Goal: Information Seeking & Learning: Learn about a topic

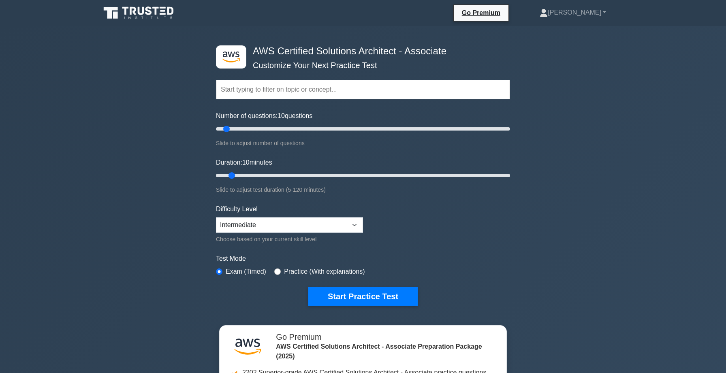
click at [244, 92] on input "text" at bounding box center [363, 89] width 294 height 19
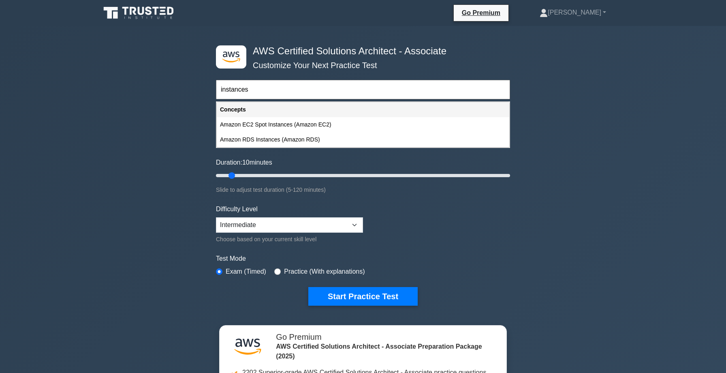
type input "instances"
click at [278, 273] on input "radio" at bounding box center [277, 271] width 6 height 6
radio input "true"
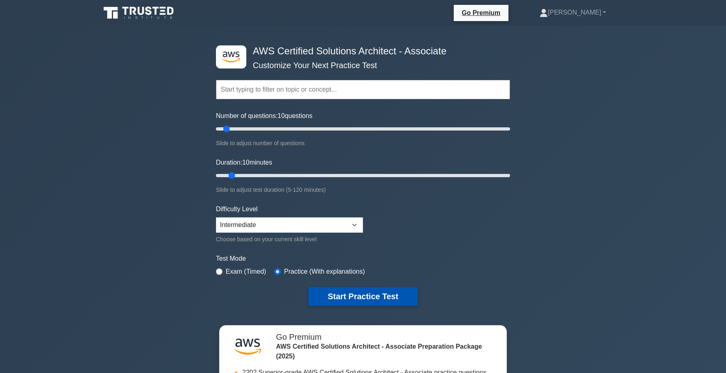
click at [353, 294] on button "Start Practice Test" at bounding box center [362, 296] width 109 height 19
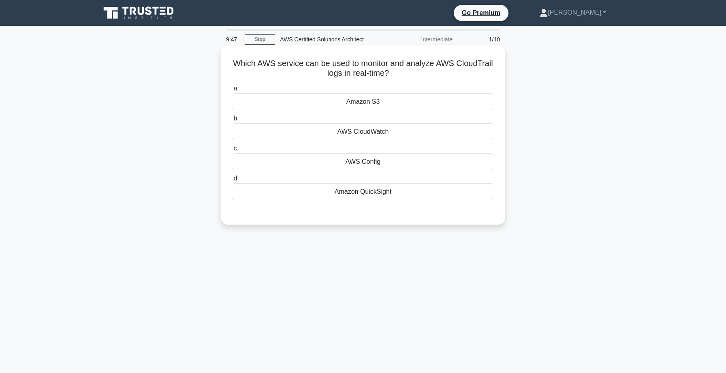
click at [376, 137] on div "AWS CloudWatch" at bounding box center [363, 131] width 263 height 17
click at [232, 121] on input "b. AWS CloudWatch" at bounding box center [232, 118] width 0 height 5
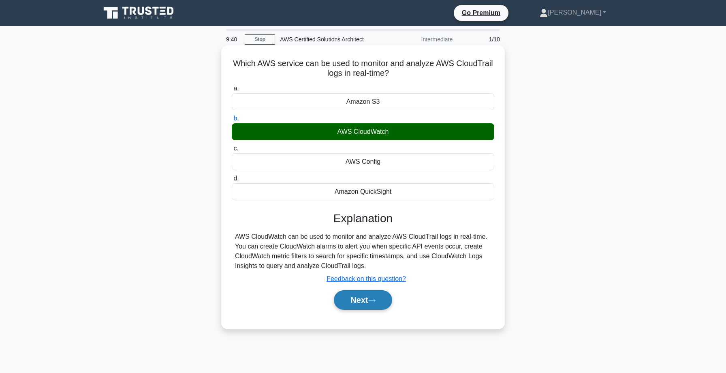
click at [362, 300] on button "Next" at bounding box center [363, 299] width 58 height 19
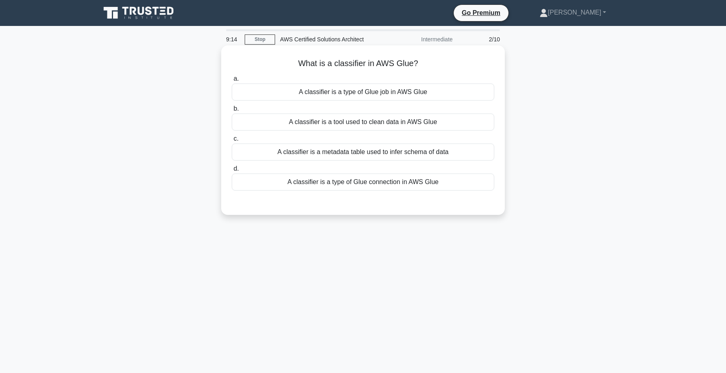
click at [370, 154] on div "A classifier is a metadata table used to infer schema of data" at bounding box center [363, 151] width 263 height 17
click at [232, 141] on input "c. A classifier is a metadata table used to infer schema of data" at bounding box center [232, 138] width 0 height 5
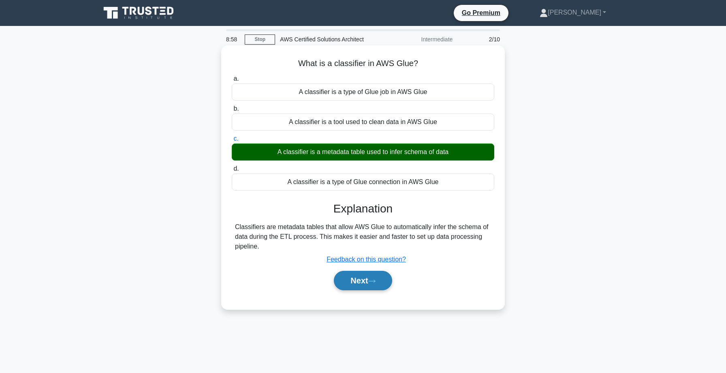
click at [365, 282] on button "Next" at bounding box center [363, 280] width 58 height 19
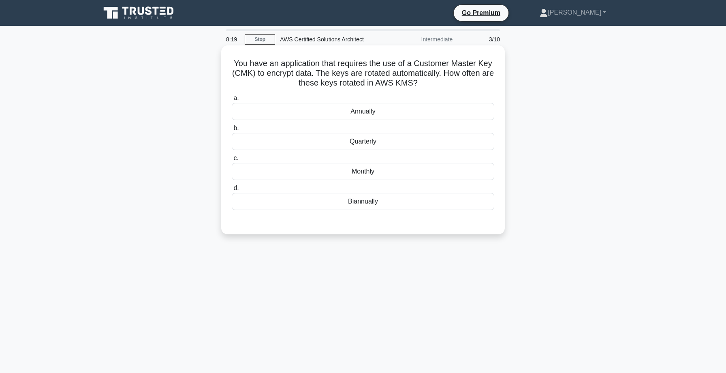
click at [387, 144] on div "Quarterly" at bounding box center [363, 141] width 263 height 17
click at [232, 131] on input "b. Quarterly" at bounding box center [232, 128] width 0 height 5
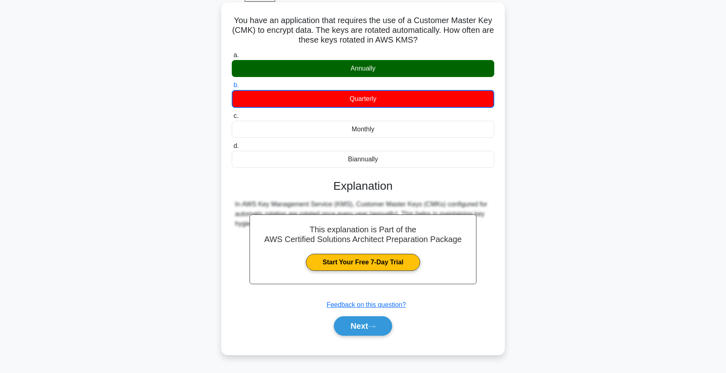
scroll to position [35, 0]
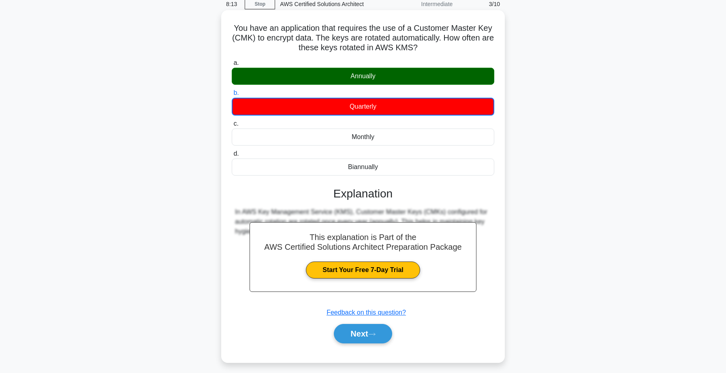
click at [355, 190] on h3 "Explanation" at bounding box center [363, 194] width 253 height 14
click at [357, 331] on button "Next" at bounding box center [363, 333] width 58 height 19
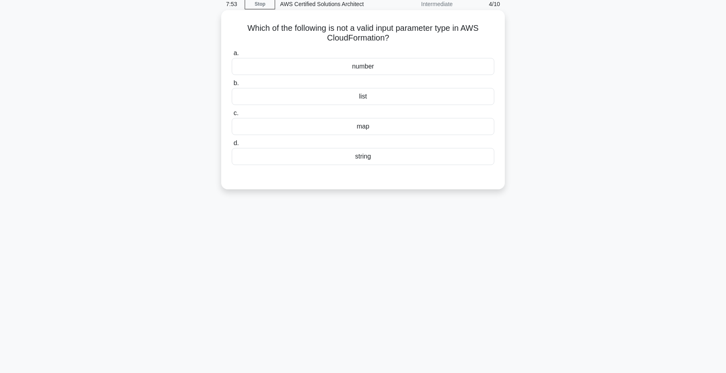
click at [371, 66] on div "number" at bounding box center [363, 66] width 263 height 17
click at [232, 56] on input "a. number" at bounding box center [232, 53] width 0 height 5
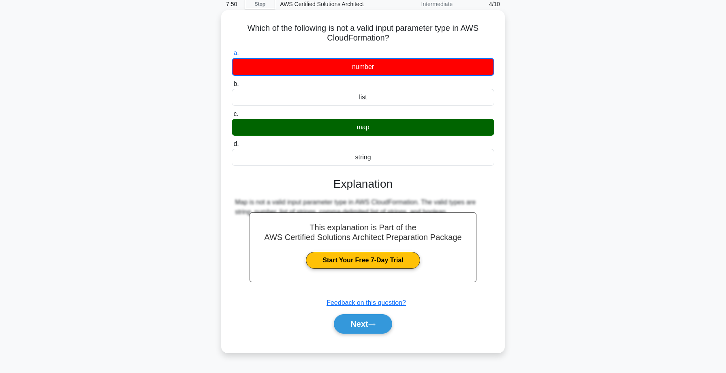
click at [377, 189] on h3 "Explanation" at bounding box center [363, 184] width 253 height 14
click at [366, 320] on button "Next" at bounding box center [363, 323] width 58 height 19
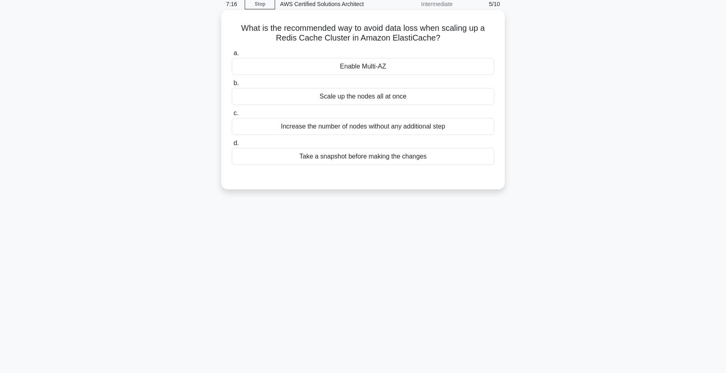
click at [353, 156] on div "Take a snapshot before making the changes" at bounding box center [363, 156] width 263 height 17
click at [232, 146] on input "d. Take a snapshot before making the changes" at bounding box center [232, 143] width 0 height 5
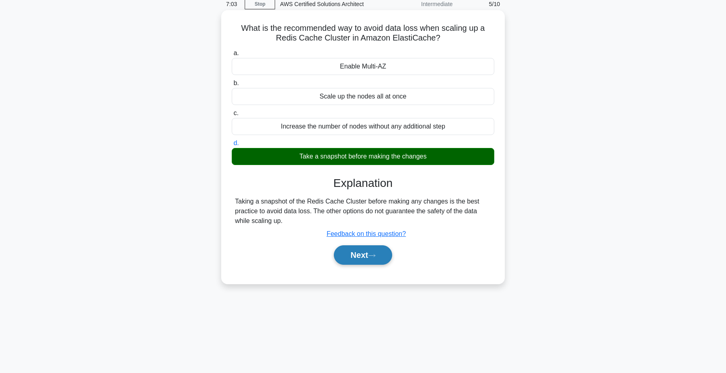
click at [370, 253] on button "Next" at bounding box center [363, 254] width 58 height 19
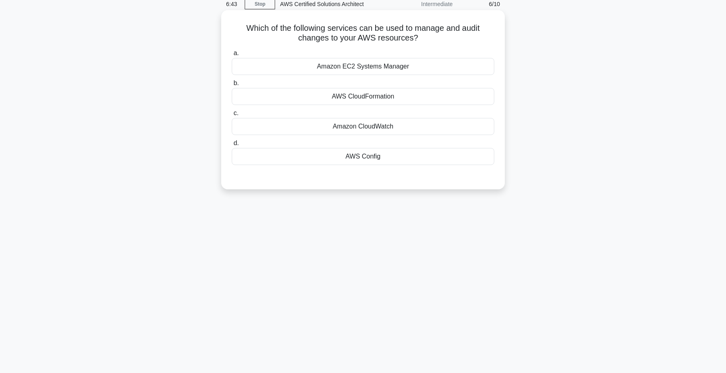
click at [362, 157] on div "AWS Config" at bounding box center [363, 156] width 263 height 17
click at [232, 146] on input "d. AWS Config" at bounding box center [232, 143] width 0 height 5
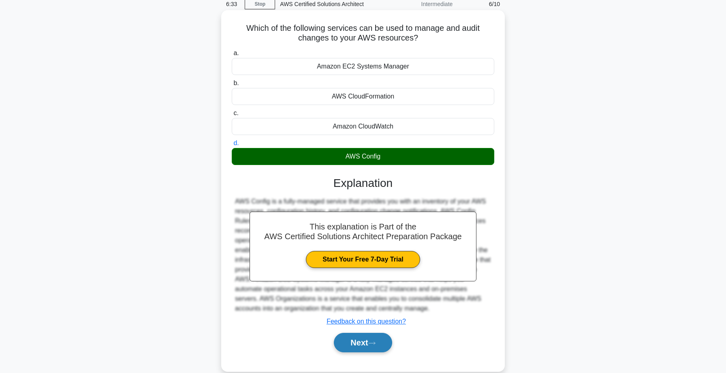
click at [358, 342] on button "Next" at bounding box center [363, 342] width 58 height 19
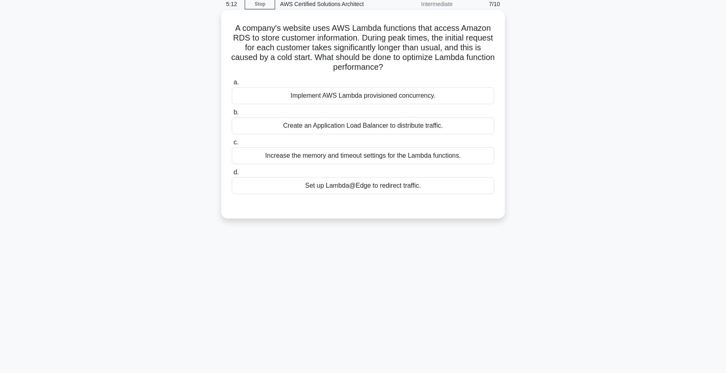
click at [397, 129] on div "Create an Application Load Balancer to distribute traffic." at bounding box center [363, 125] width 263 height 17
click at [232, 115] on input "b. Create an Application Load Balancer to distribute traffic." at bounding box center [232, 112] width 0 height 5
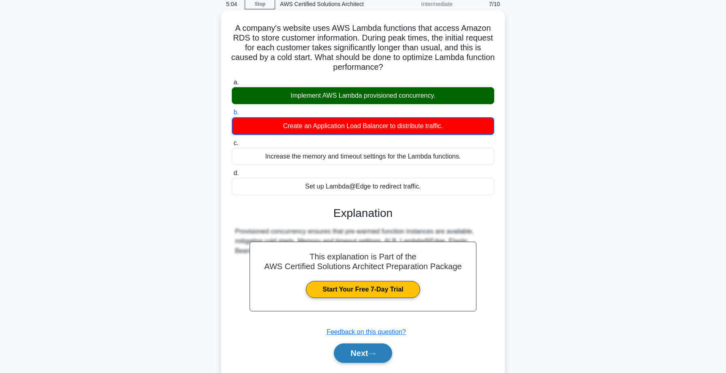
click at [357, 349] on button "Next" at bounding box center [363, 352] width 58 height 19
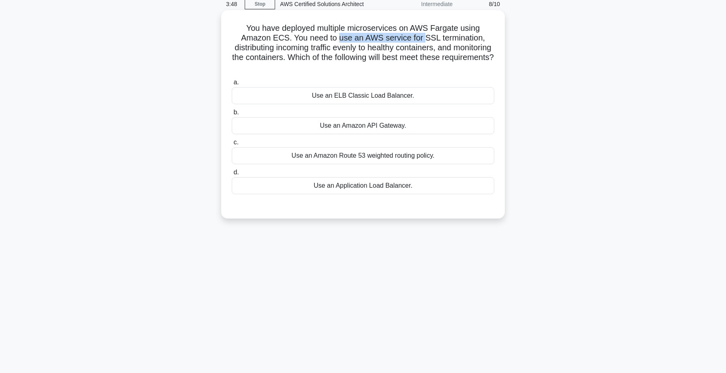
drag, startPoint x: 302, startPoint y: 39, endPoint x: 388, endPoint y: 37, distance: 86.3
click at [388, 38] on h5 "You have deployed multiple microservices on AWS Fargate using Amazon ECS. You n…" at bounding box center [363, 47] width 264 height 49
click at [408, 38] on h5 "You have deployed multiple microservices on AWS Fargate using Amazon ECS. You n…" at bounding box center [363, 47] width 264 height 49
click at [370, 87] on div "Use an ELB Classic Load Balancer." at bounding box center [363, 95] width 263 height 17
click at [232, 85] on input "a. Use an ELB Classic Load Balancer." at bounding box center [232, 82] width 0 height 5
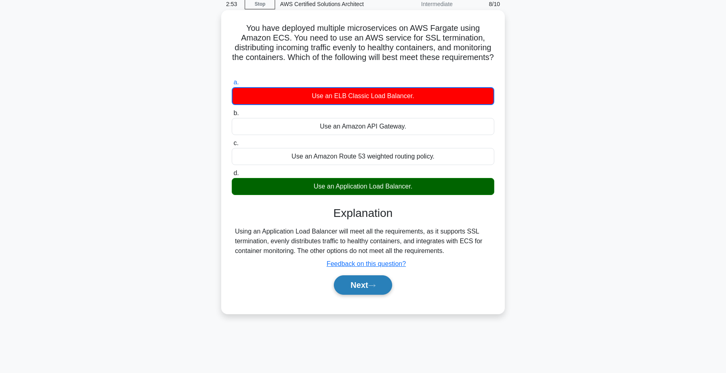
click at [362, 277] on button "Next" at bounding box center [363, 284] width 58 height 19
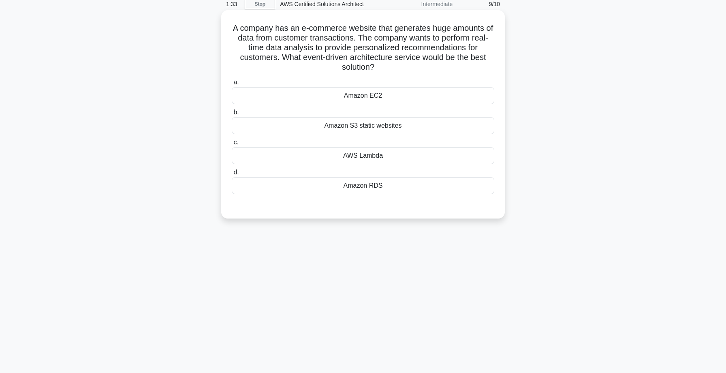
click at [352, 126] on div "Amazon S3 static websites" at bounding box center [363, 125] width 263 height 17
click at [232, 115] on input "b. Amazon S3 static websites" at bounding box center [232, 112] width 0 height 5
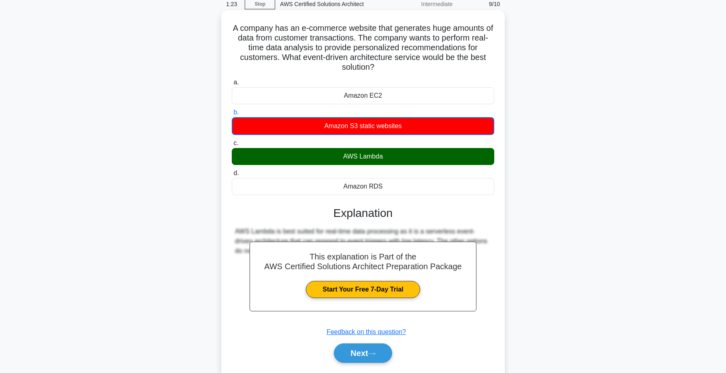
scroll to position [65, 0]
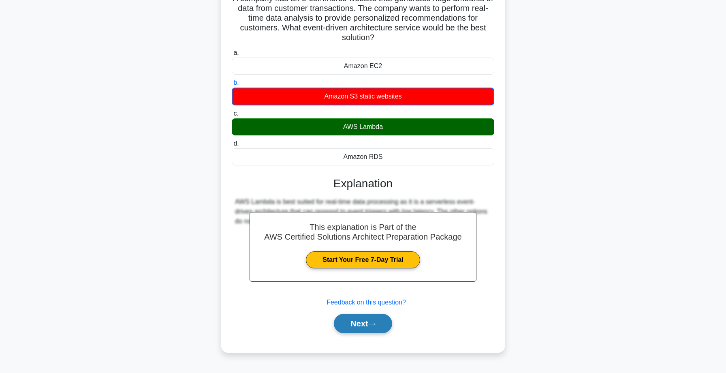
click at [366, 321] on button "Next" at bounding box center [363, 323] width 58 height 19
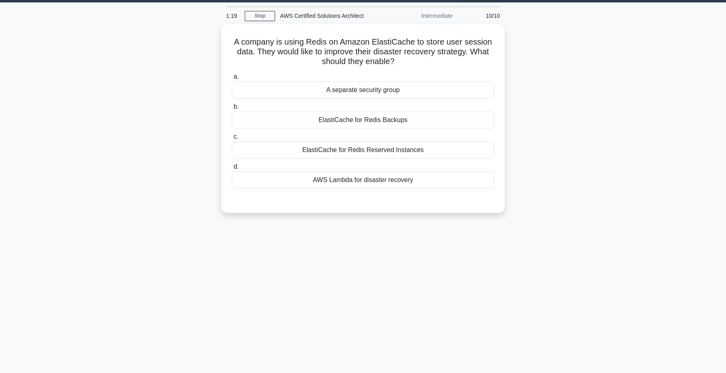
scroll to position [24, 0]
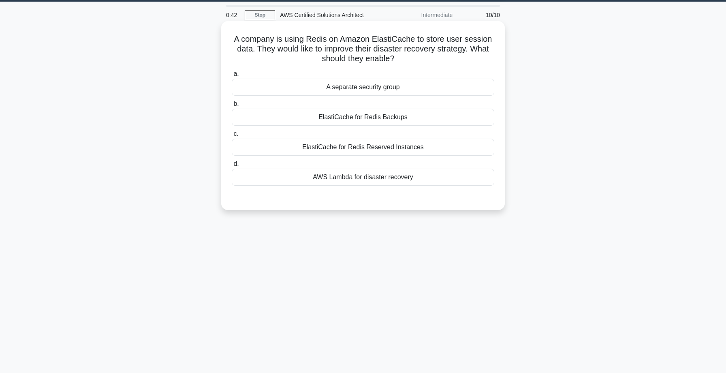
click at [327, 175] on div "AWS Lambda for disaster recovery" at bounding box center [363, 177] width 263 height 17
click at [232, 167] on input "d. AWS Lambda for disaster recovery" at bounding box center [232, 163] width 0 height 5
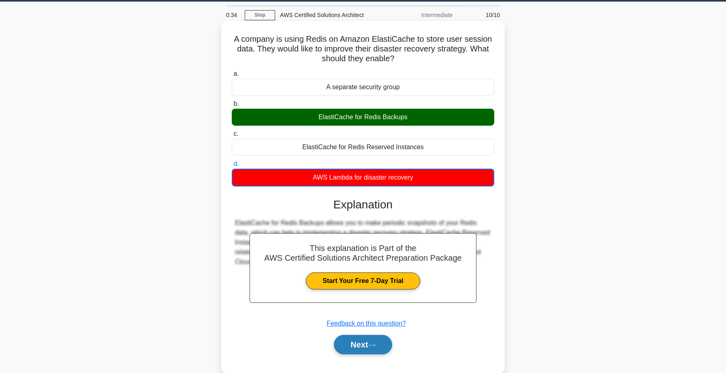
click at [370, 342] on button "Next" at bounding box center [363, 344] width 58 height 19
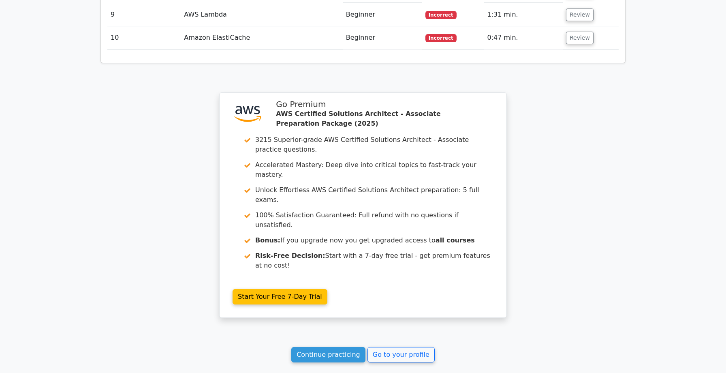
scroll to position [1170, 0]
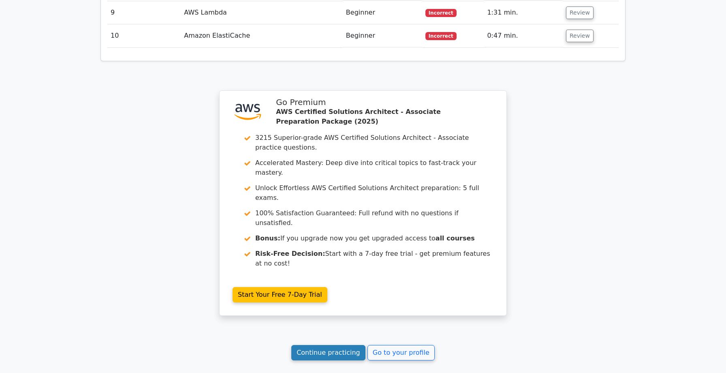
click at [324, 345] on link "Continue practicing" at bounding box center [328, 352] width 74 height 15
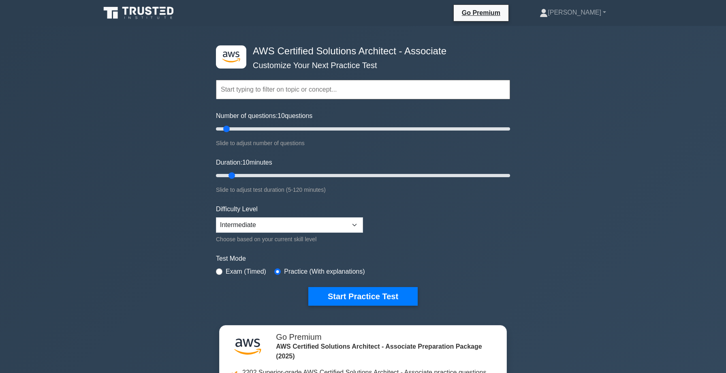
click at [288, 88] on input "text" at bounding box center [363, 89] width 294 height 19
click at [262, 90] on input "text" at bounding box center [363, 89] width 294 height 19
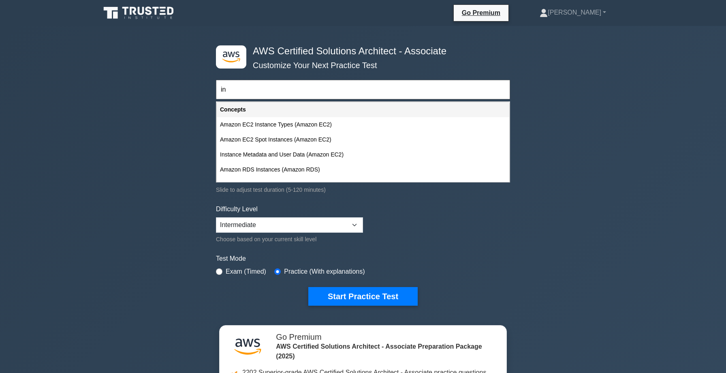
type input "i"
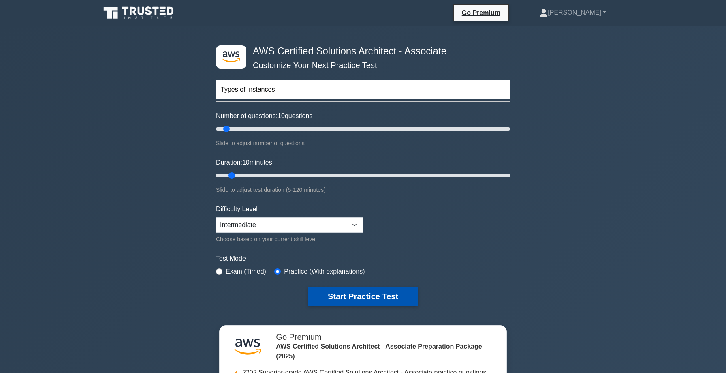
type input "Types of Instances"
click at [359, 300] on button "Start Practice Test" at bounding box center [362, 296] width 109 height 19
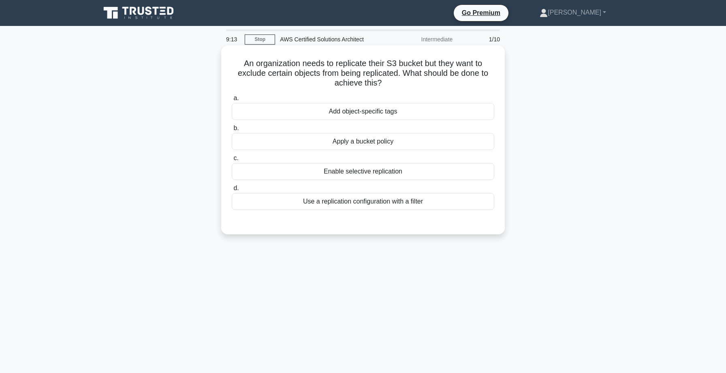
click at [364, 201] on div "Use a replication configuration with a filter" at bounding box center [363, 201] width 263 height 17
click at [232, 191] on input "d. Use a replication configuration with a filter" at bounding box center [232, 188] width 0 height 5
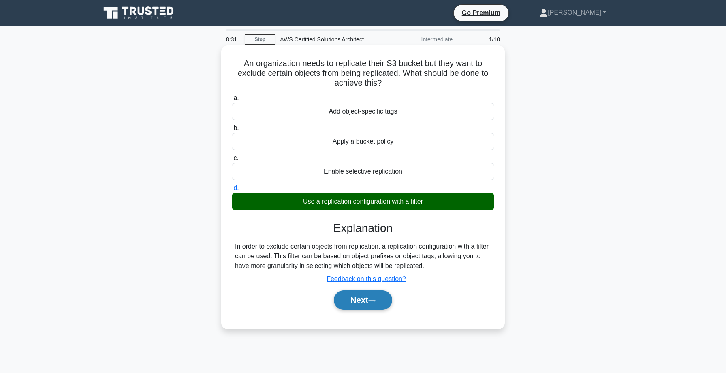
click at [368, 302] on button "Next" at bounding box center [363, 299] width 58 height 19
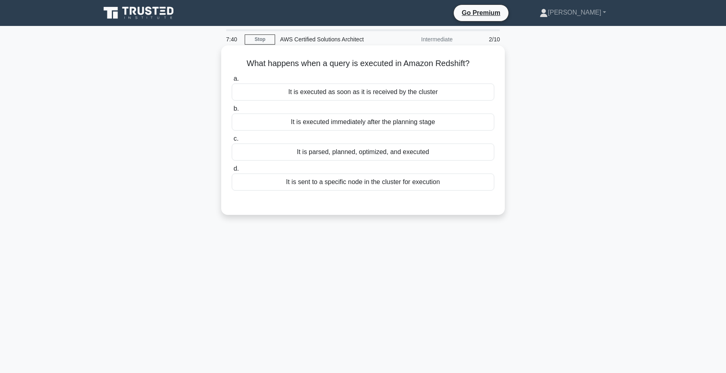
click at [381, 185] on div "It is sent to a specific node in the cluster for execution" at bounding box center [363, 181] width 263 height 17
click at [232, 171] on input "d. It is sent to a specific node in the cluster for execution" at bounding box center [232, 168] width 0 height 5
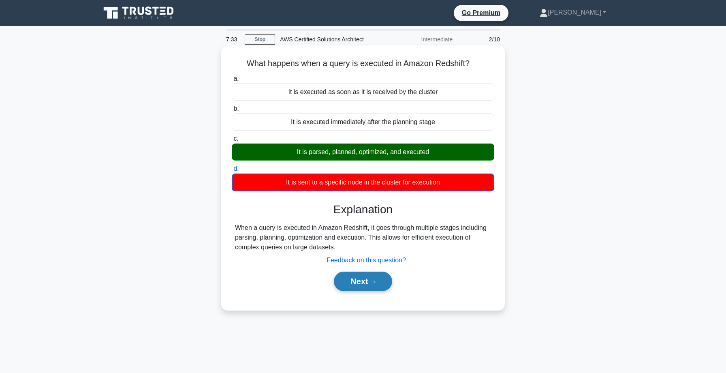
click at [360, 277] on button "Next" at bounding box center [363, 281] width 58 height 19
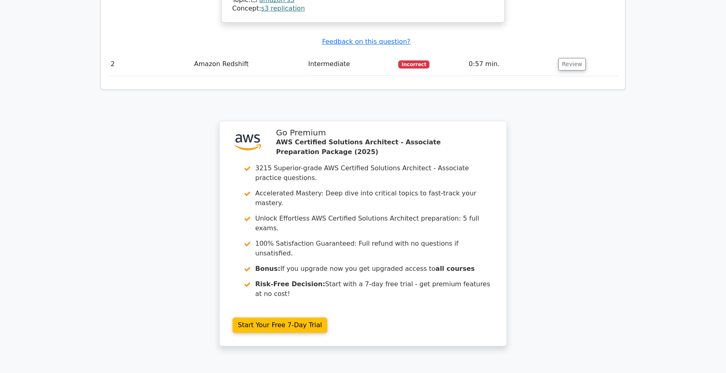
scroll to position [916, 0]
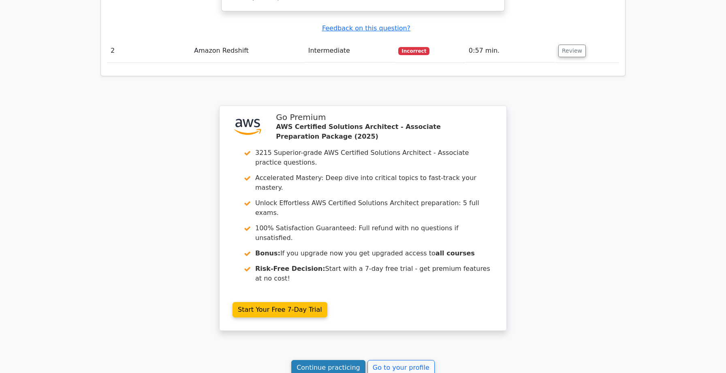
click at [324, 360] on link "Continue practicing" at bounding box center [328, 367] width 74 height 15
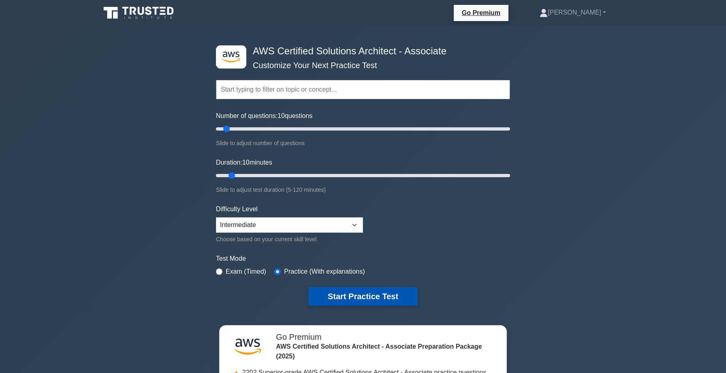
click at [327, 291] on button "Start Practice Test" at bounding box center [362, 296] width 109 height 19
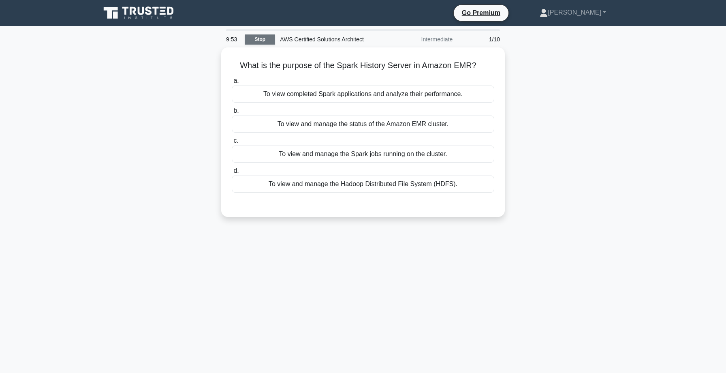
click at [257, 38] on link "Stop" at bounding box center [260, 39] width 30 height 10
